Goal: Manage account settings

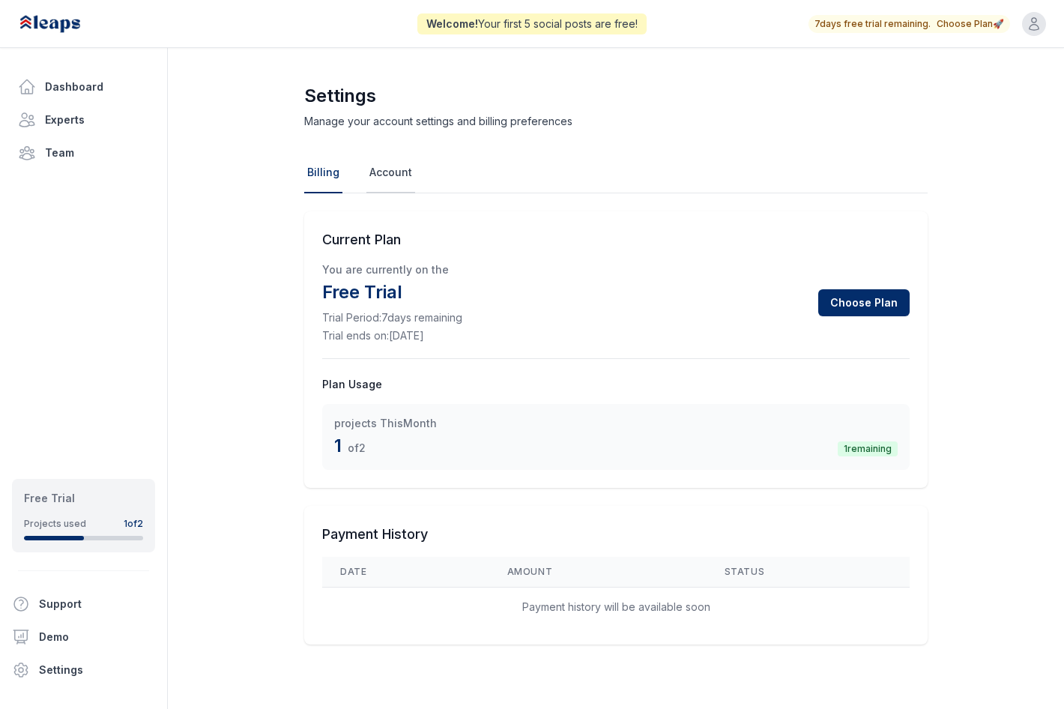
click at [387, 180] on link "Account" at bounding box center [390, 173] width 49 height 40
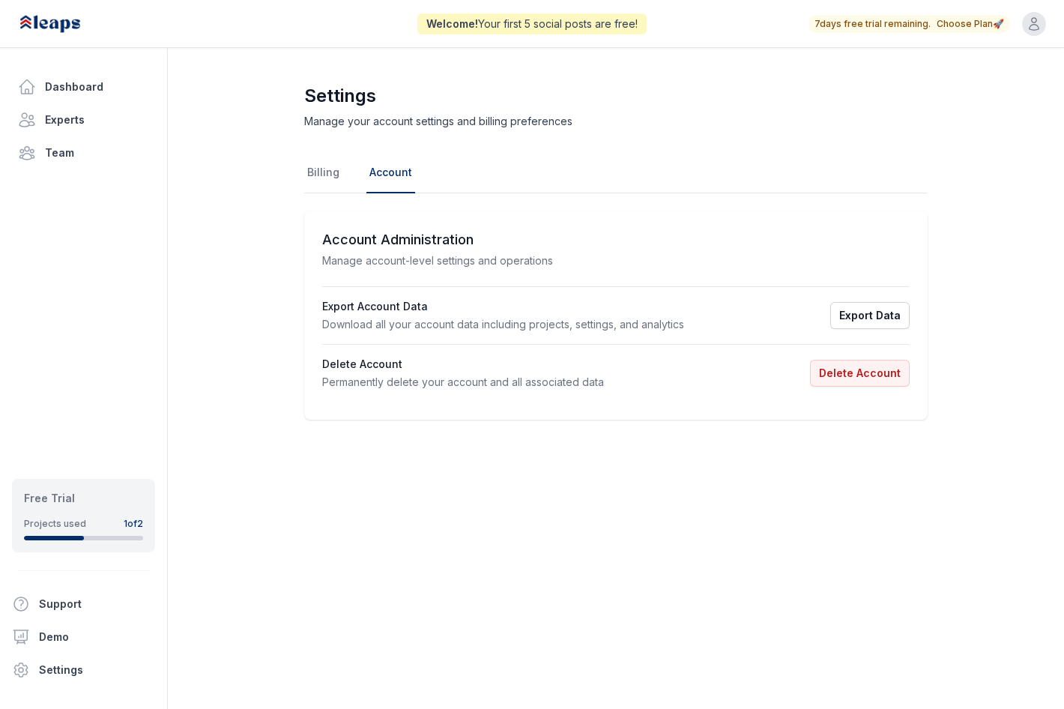
click at [354, 269] on div "Account Administration Manage account-level settings and operations Export Acco…" at bounding box center [615, 315] width 623 height 208
drag, startPoint x: 354, startPoint y: 269, endPoint x: 356, endPoint y: 304, distance: 35.3
click at [356, 304] on h3 "Export Account Data" at bounding box center [503, 306] width 362 height 15
click at [318, 168] on link "Billing" at bounding box center [323, 173] width 38 height 40
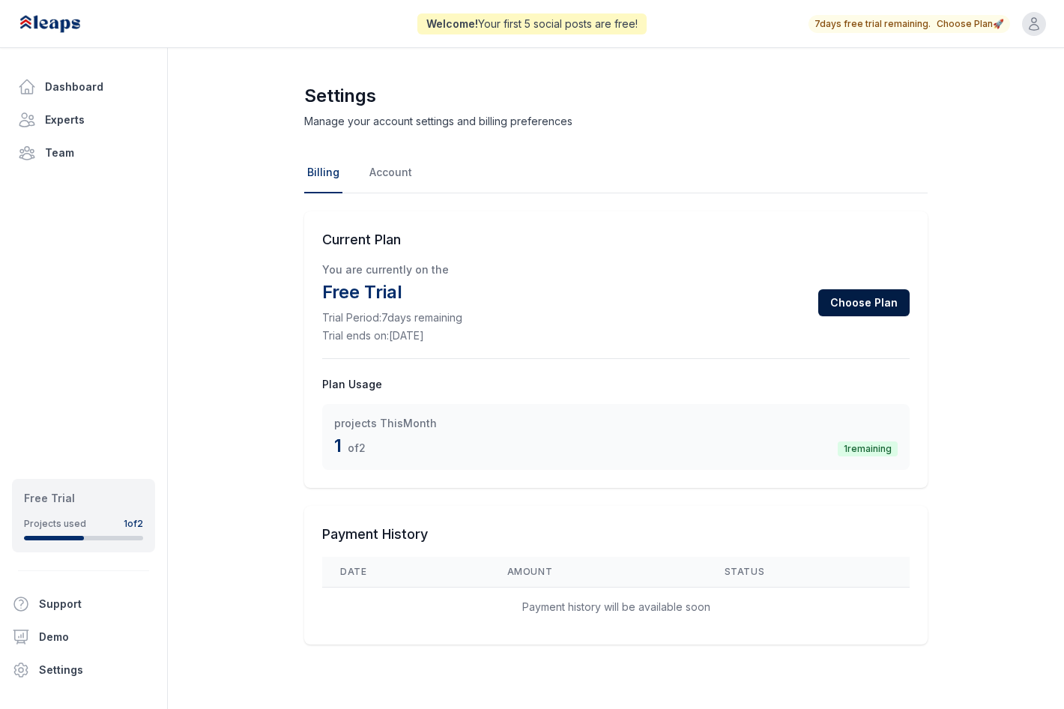
click at [895, 303] on button "Choose Plan" at bounding box center [863, 302] width 91 height 27
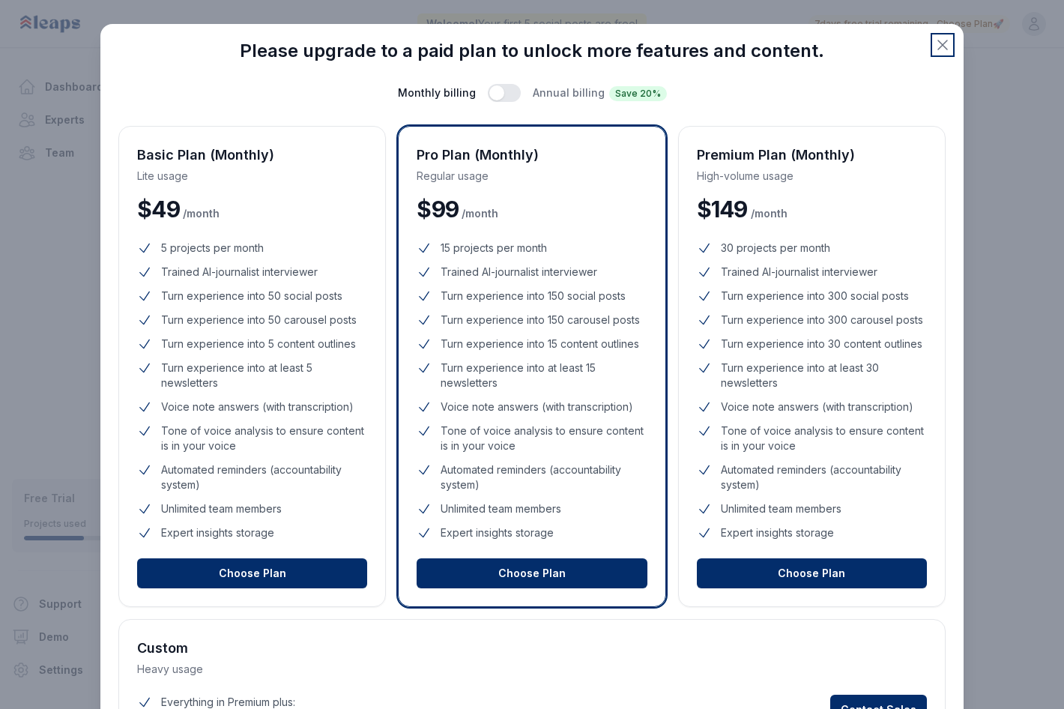
click at [941, 44] on icon "button" at bounding box center [942, 45] width 18 height 18
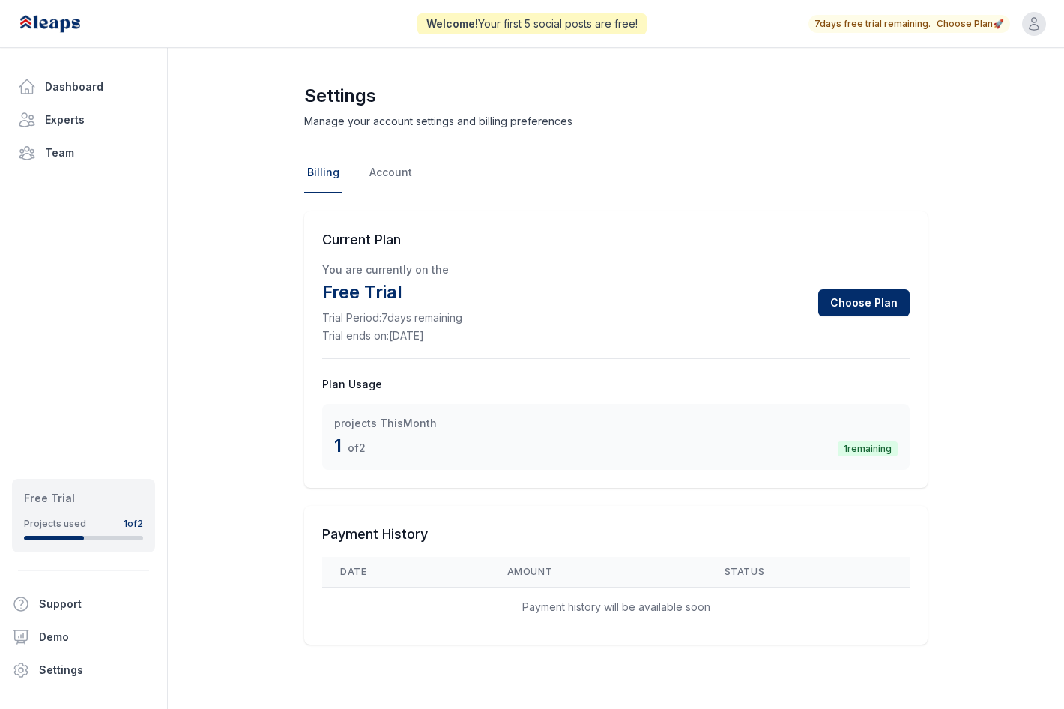
click at [880, 450] on div "1 remaining" at bounding box center [867, 448] width 60 height 15
click at [1031, 23] on icon "button" at bounding box center [1033, 23] width 15 height 15
click at [995, 83] on link "Your profile" at bounding box center [926, 83] width 240 height 24
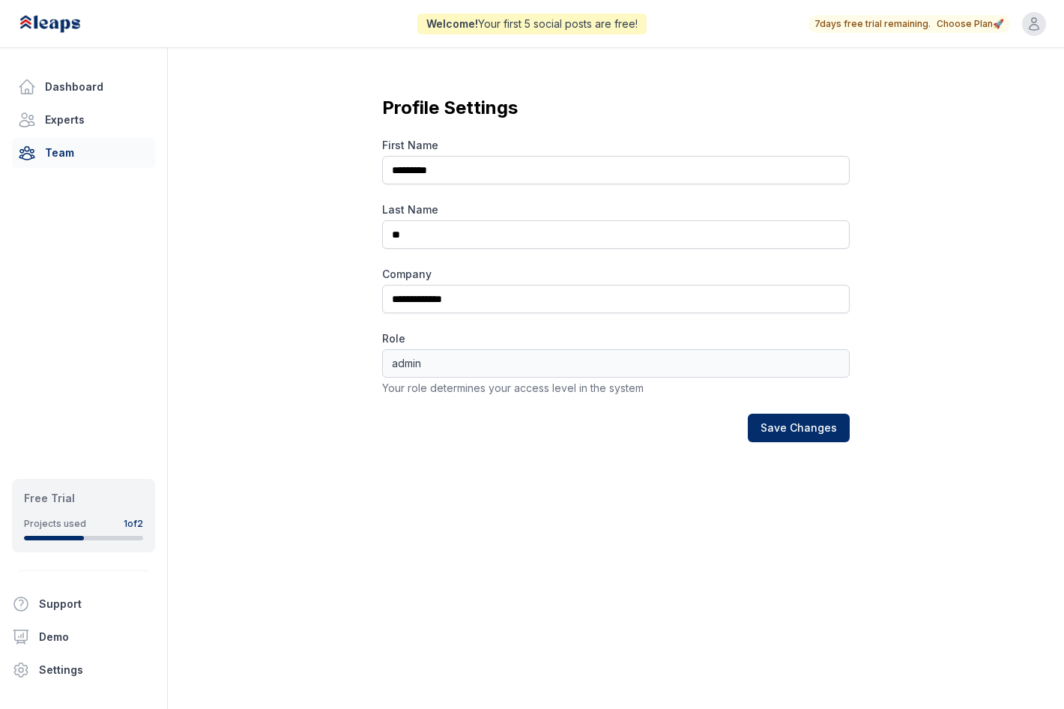
click at [53, 147] on link "Team" at bounding box center [83, 153] width 143 height 30
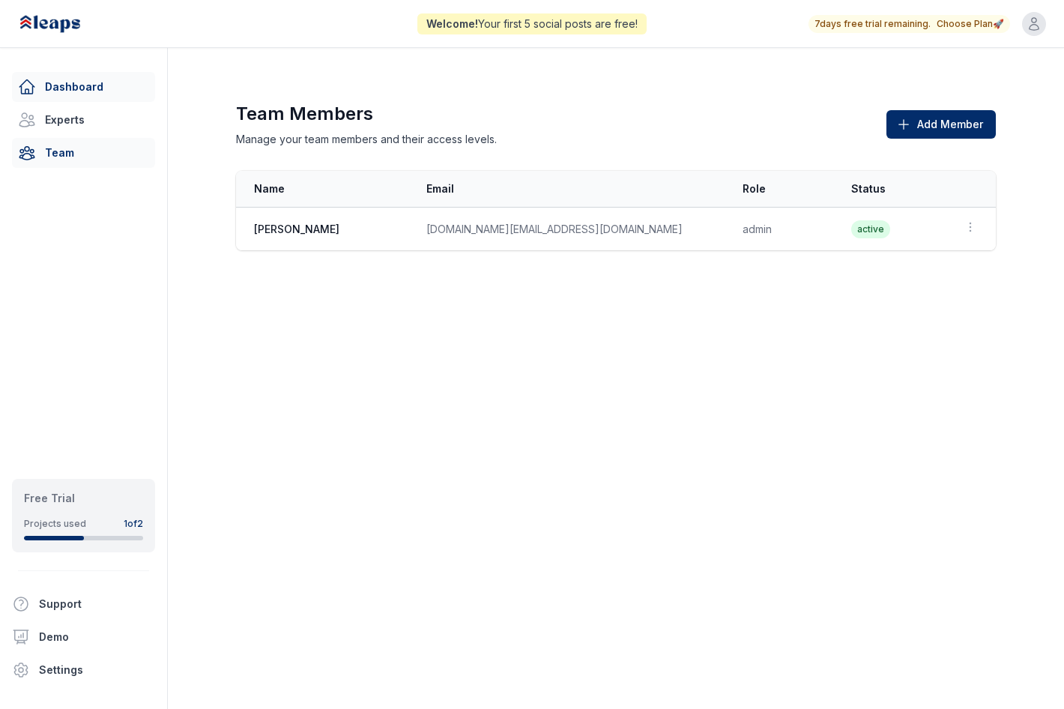
click at [71, 77] on link "Dashboard" at bounding box center [83, 87] width 143 height 30
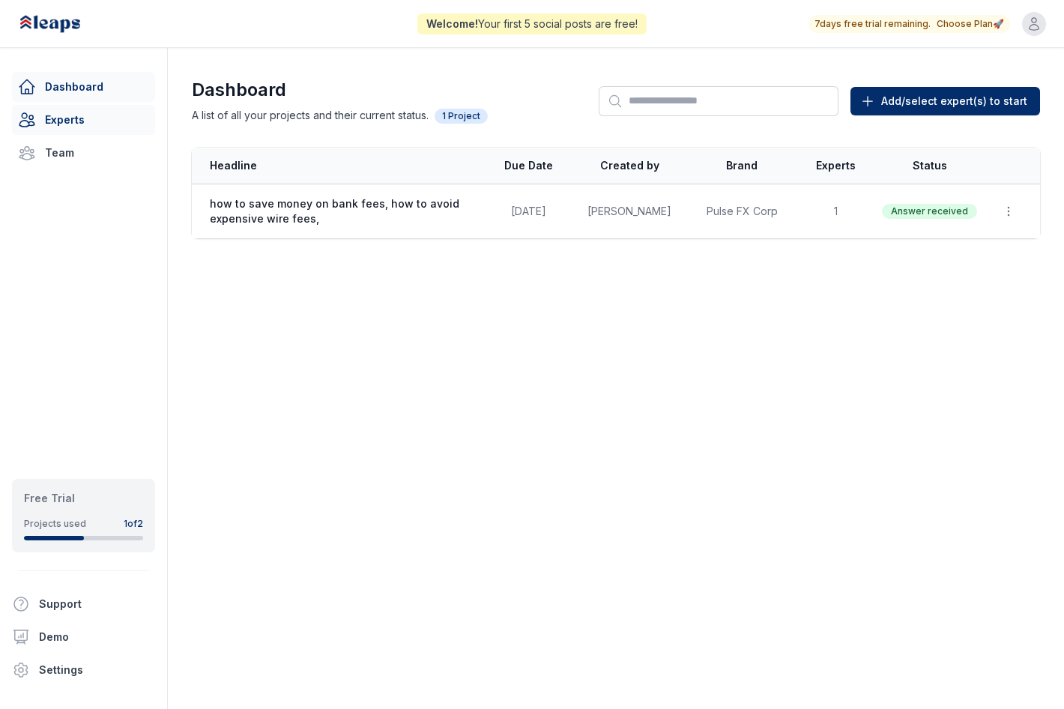
click at [80, 112] on link "Experts" at bounding box center [83, 120] width 143 height 30
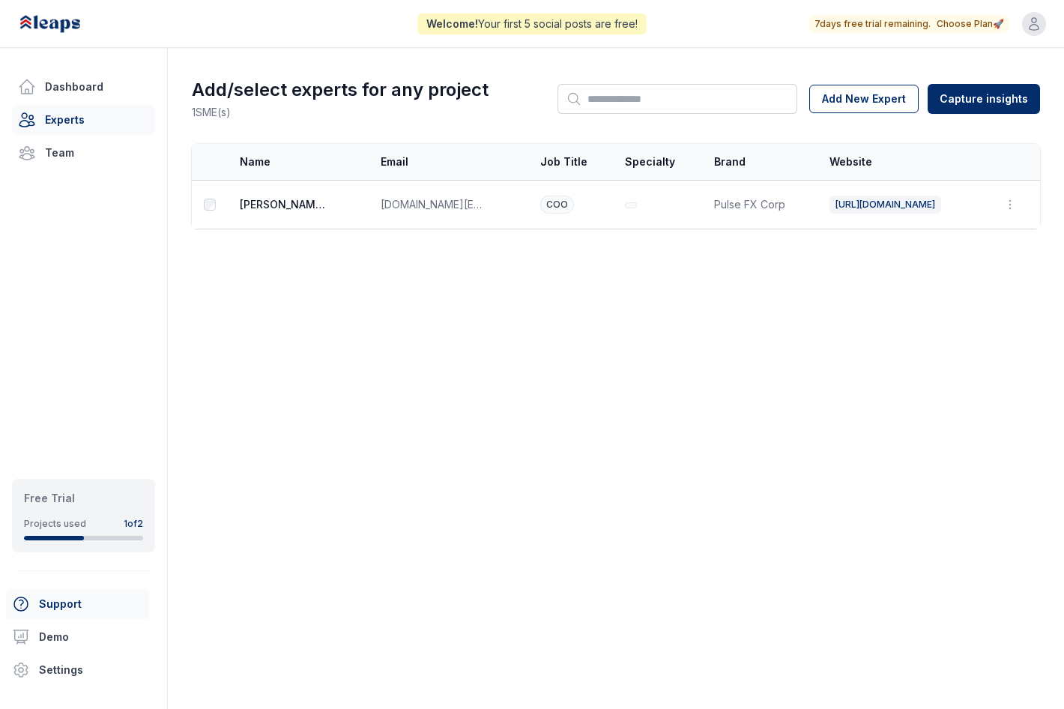
click at [58, 603] on button "Support" at bounding box center [77, 604] width 143 height 30
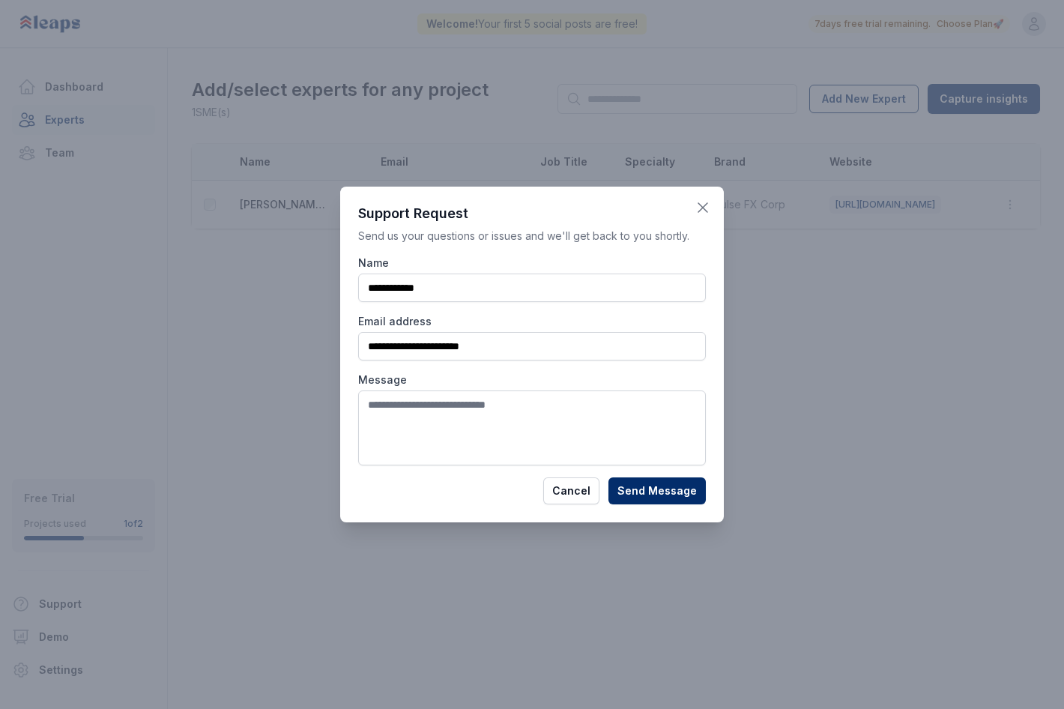
click at [705, 210] on icon "button" at bounding box center [702, 207] width 9 height 9
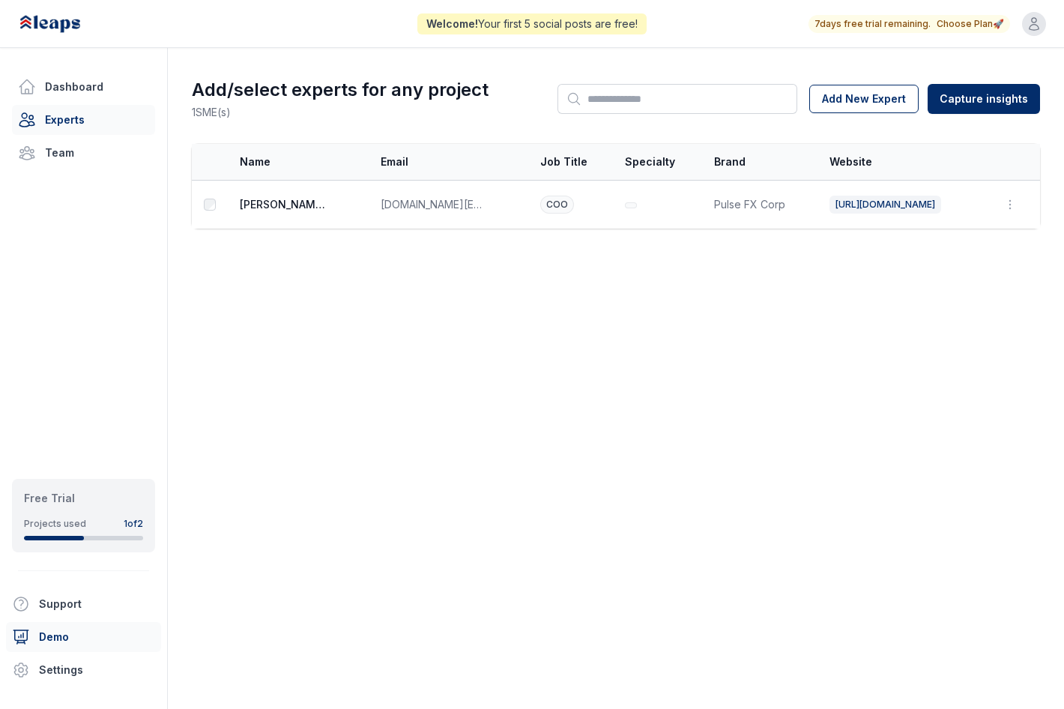
click at [61, 640] on link "Demo" at bounding box center [83, 637] width 155 height 30
